Goal: Task Accomplishment & Management: Manage account settings

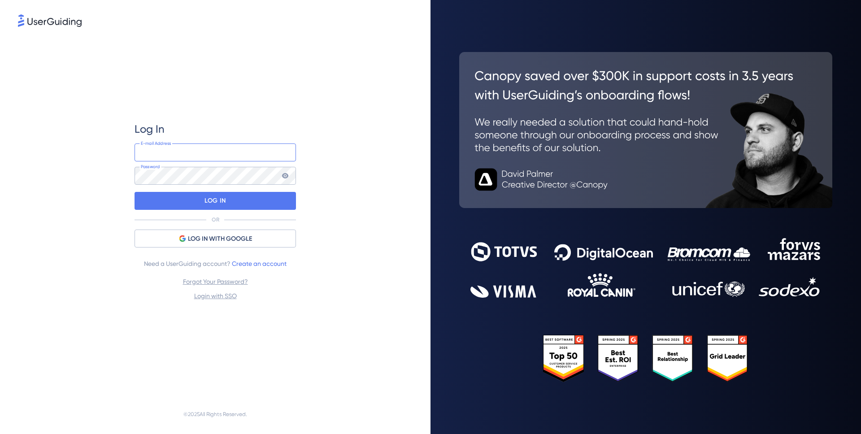
click at [178, 149] on input "email" at bounding box center [215, 152] width 161 height 18
type input "[EMAIL_ADDRESS][DOMAIN_NAME]"
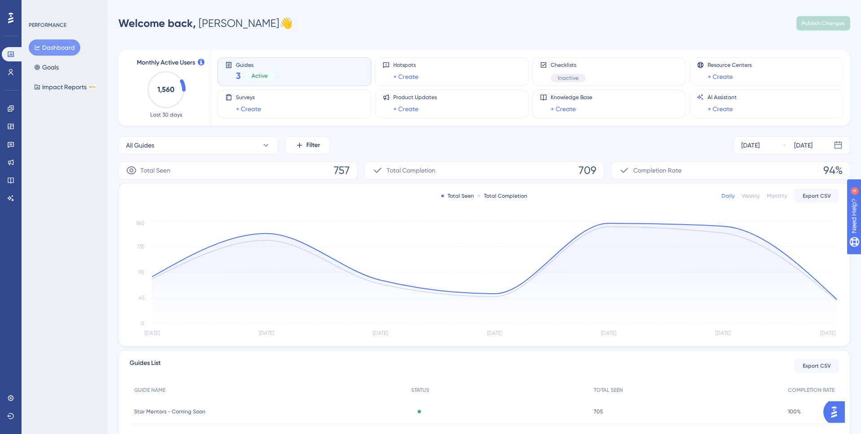
click at [316, 69] on div "Guides 3 Active" at bounding box center [294, 71] width 139 height 21
click at [243, 74] on div "3 Active" at bounding box center [255, 76] width 39 height 13
click at [264, 74] on span "Active" at bounding box center [260, 75] width 16 height 7
click at [11, 110] on icon at bounding box center [10, 108] width 7 height 7
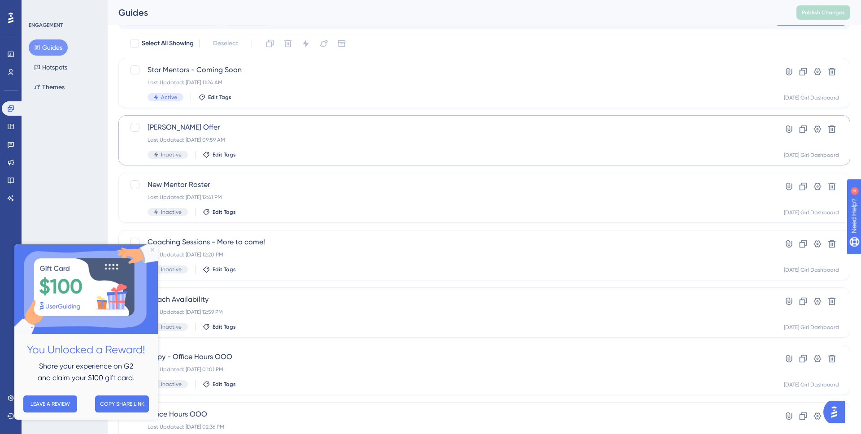
scroll to position [29, 0]
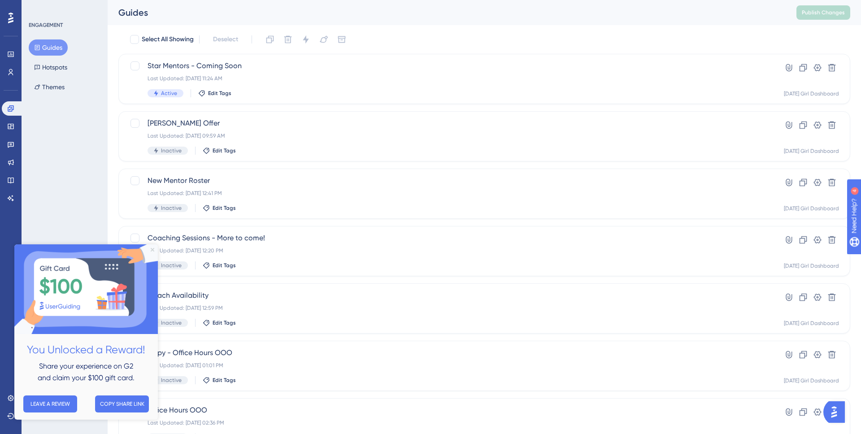
click at [153, 250] on icon "Close Preview" at bounding box center [153, 250] width 4 height 4
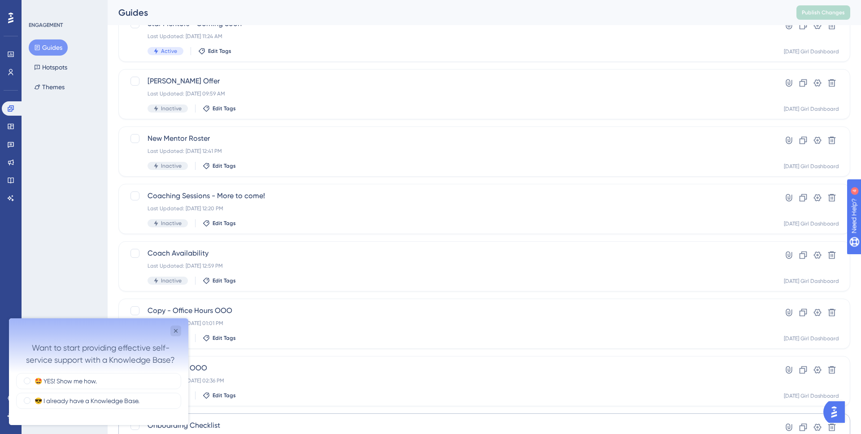
scroll to position [0, 0]
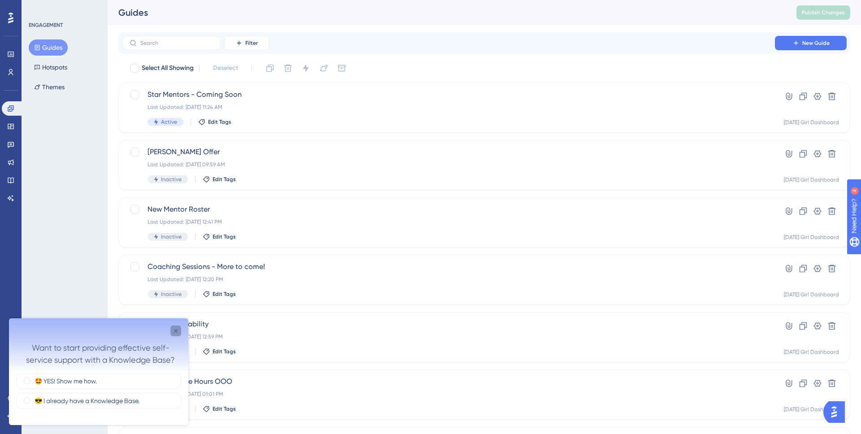
click at [178, 330] on icon "Close survey" at bounding box center [175, 330] width 7 height 7
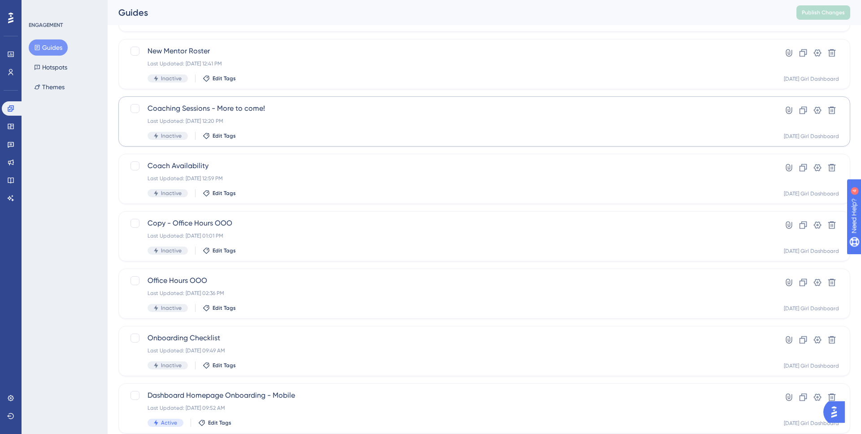
scroll to position [244, 0]
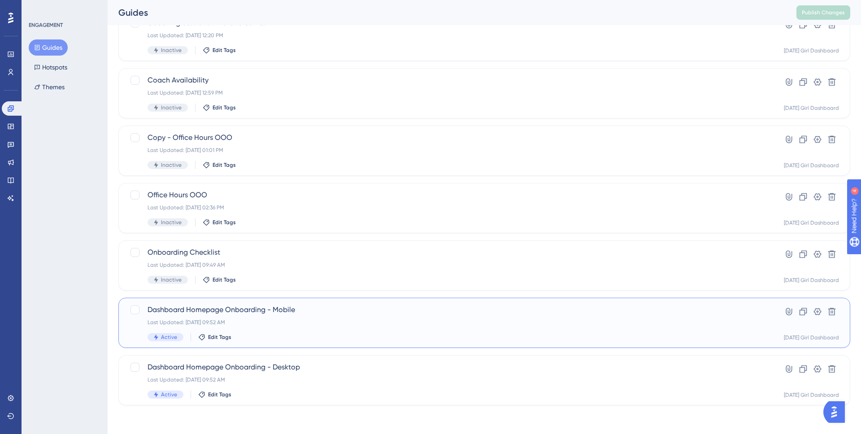
click at [264, 317] on div "Dashboard Homepage Onboarding - Mobile Last Updated: [DATE] 09:52 AM Active Edi…" at bounding box center [449, 322] width 602 height 37
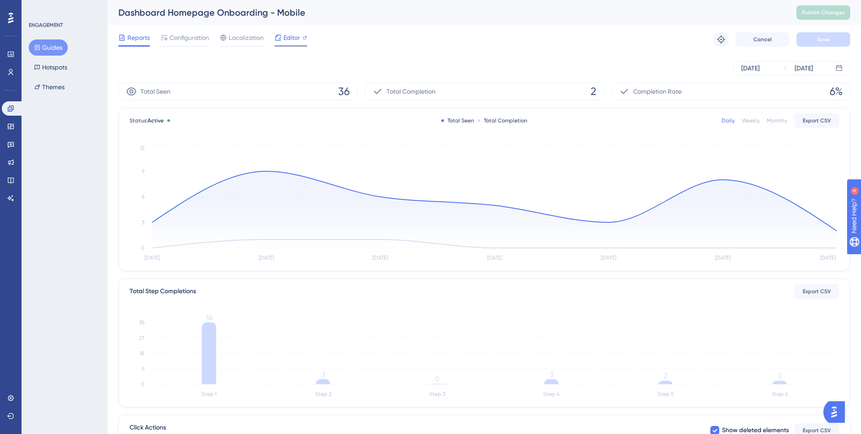
click at [294, 36] on span "Editor" at bounding box center [291, 37] width 17 height 11
click at [813, 13] on span "Publish Changes" at bounding box center [823, 12] width 43 height 7
click at [45, 45] on button "Guides" at bounding box center [48, 47] width 39 height 16
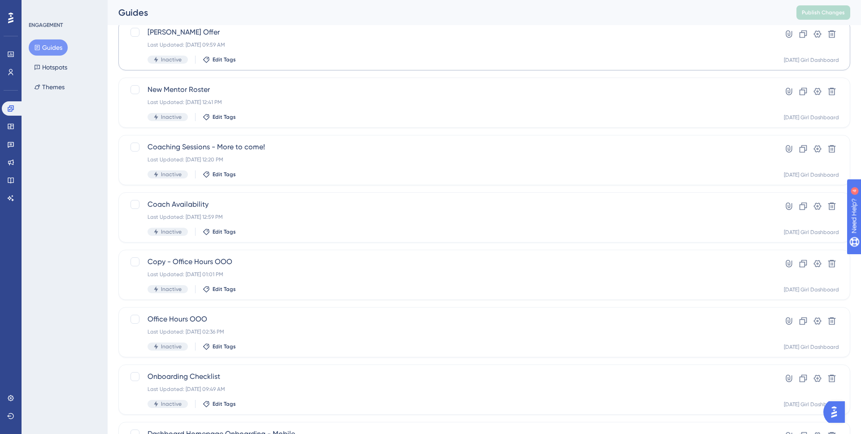
scroll to position [244, 0]
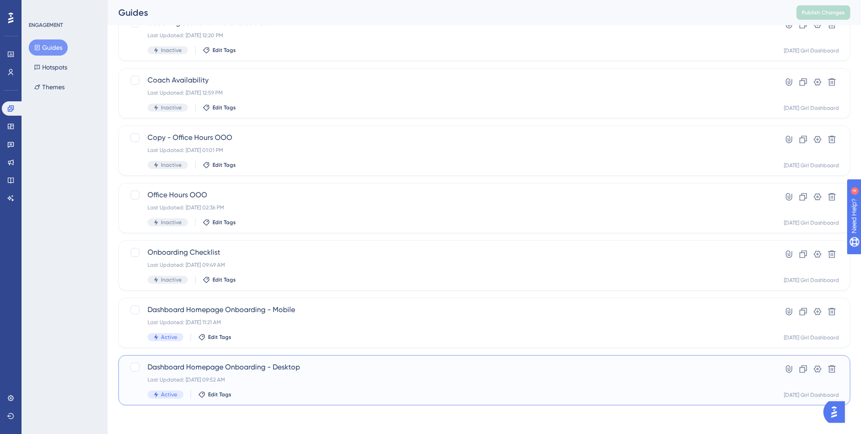
click at [178, 367] on span "Dashboard Homepage Onboarding - Desktop" at bounding box center [449, 367] width 602 height 11
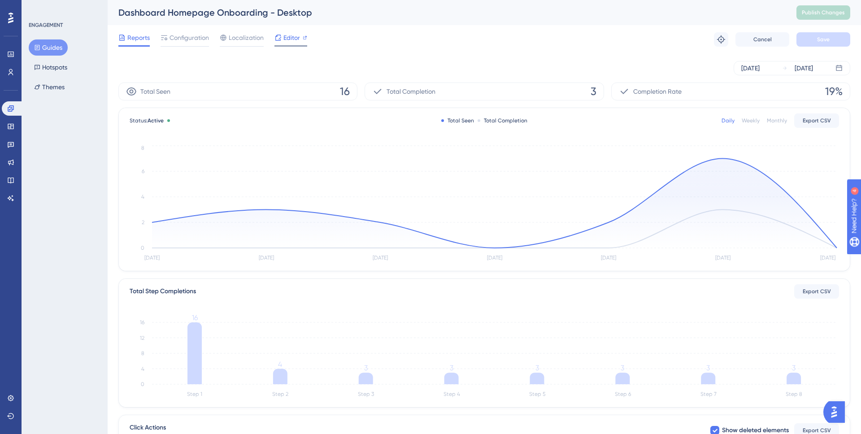
click at [288, 40] on span "Editor" at bounding box center [291, 37] width 17 height 11
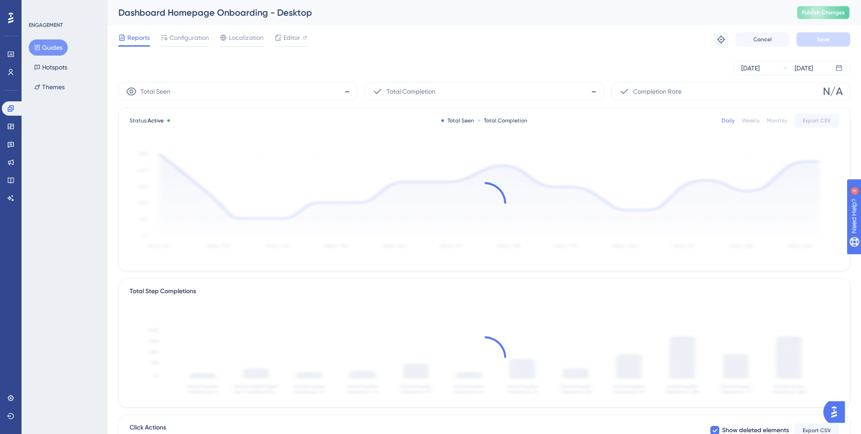
click at [827, 12] on span "Publish Changes" at bounding box center [823, 12] width 43 height 7
